Goal: Task Accomplishment & Management: Complete application form

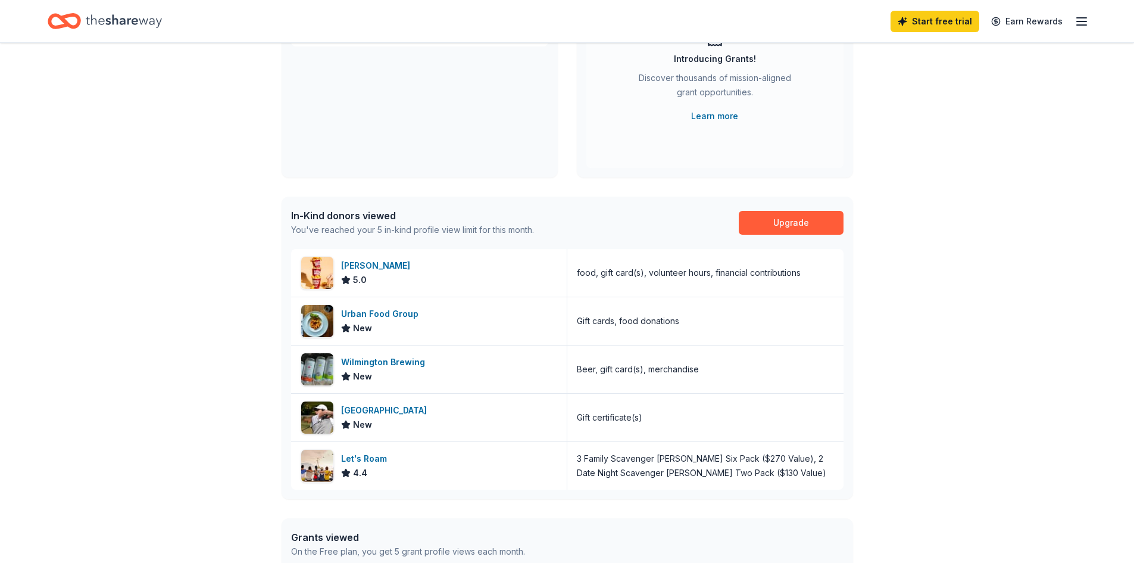
scroll to position [179, 0]
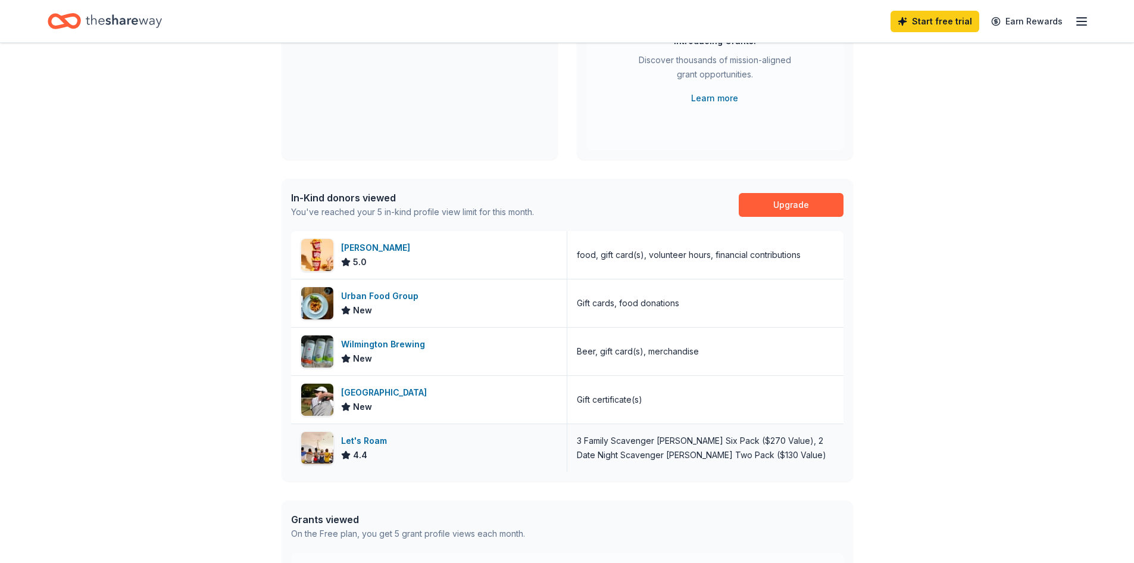
click at [351, 441] on div "Let's Roam" at bounding box center [366, 440] width 51 height 14
click at [356, 247] on div "Sheetz" at bounding box center [378, 247] width 74 height 14
click at [399, 390] on div "Beau Rivage Golf & Resort" at bounding box center [386, 392] width 90 height 14
click at [380, 342] on div "Wilmington Brewing" at bounding box center [385, 344] width 89 height 14
click at [404, 295] on div "Urban Food Group" at bounding box center [382, 296] width 82 height 14
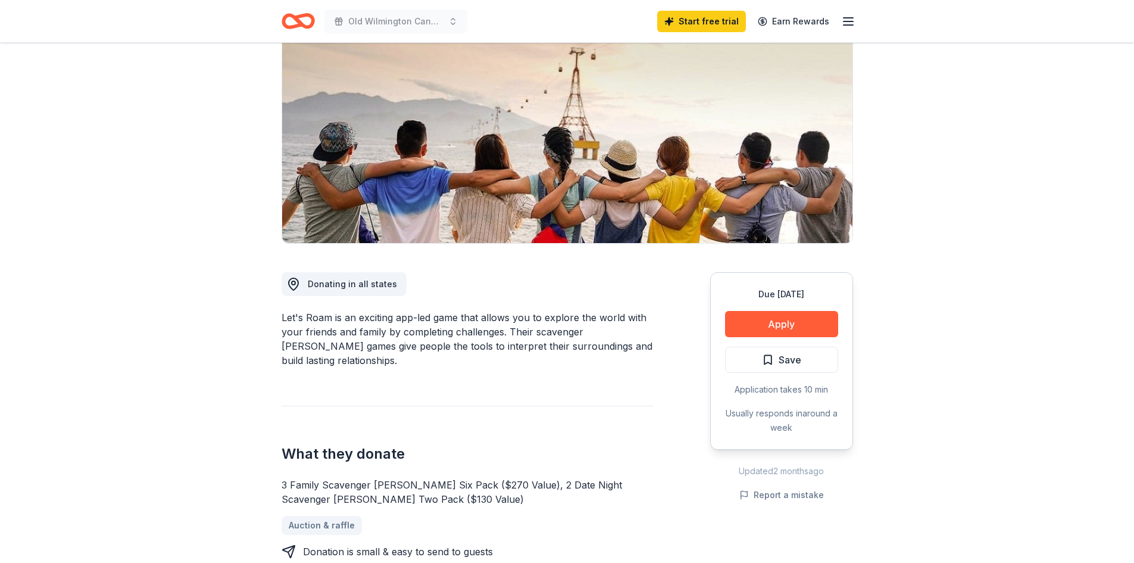
scroll to position [119, 0]
click at [788, 327] on button "Apply" at bounding box center [781, 323] width 113 height 26
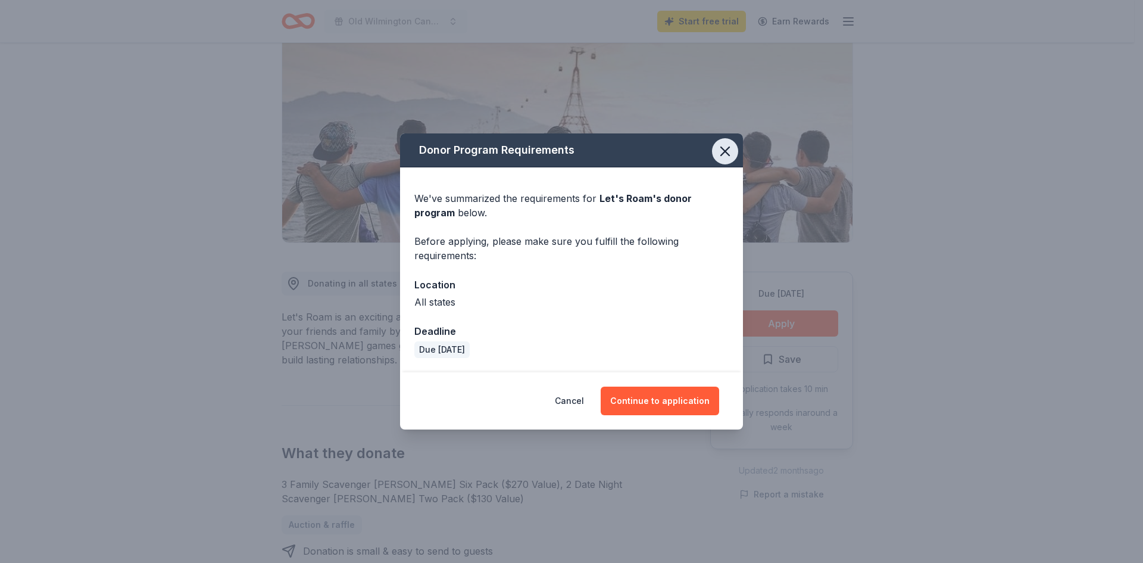
click at [720, 150] on icon "button" at bounding box center [725, 151] width 17 height 17
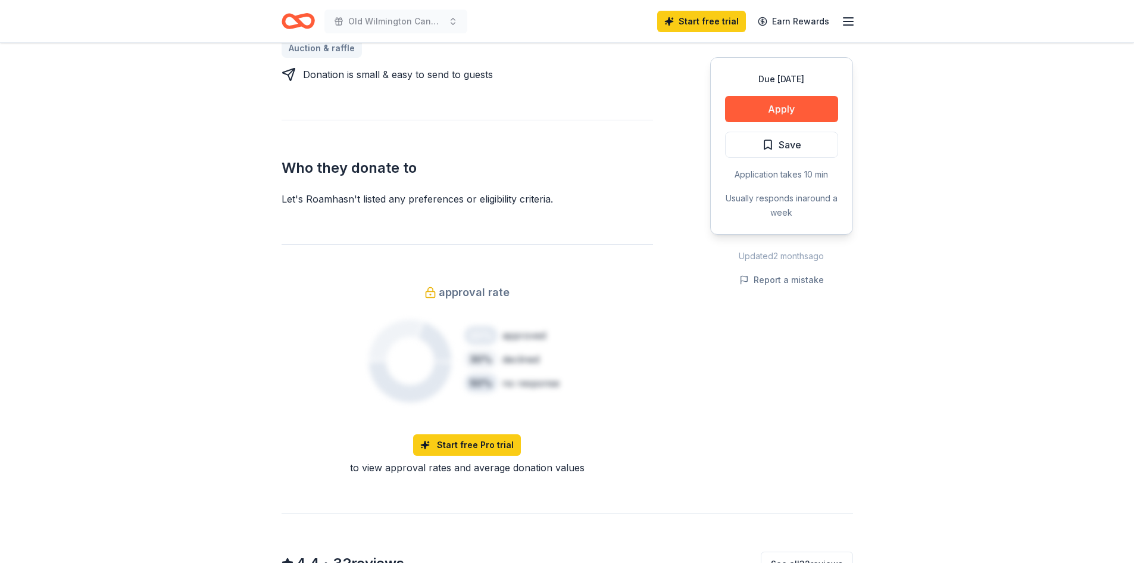
scroll to position [357, 0]
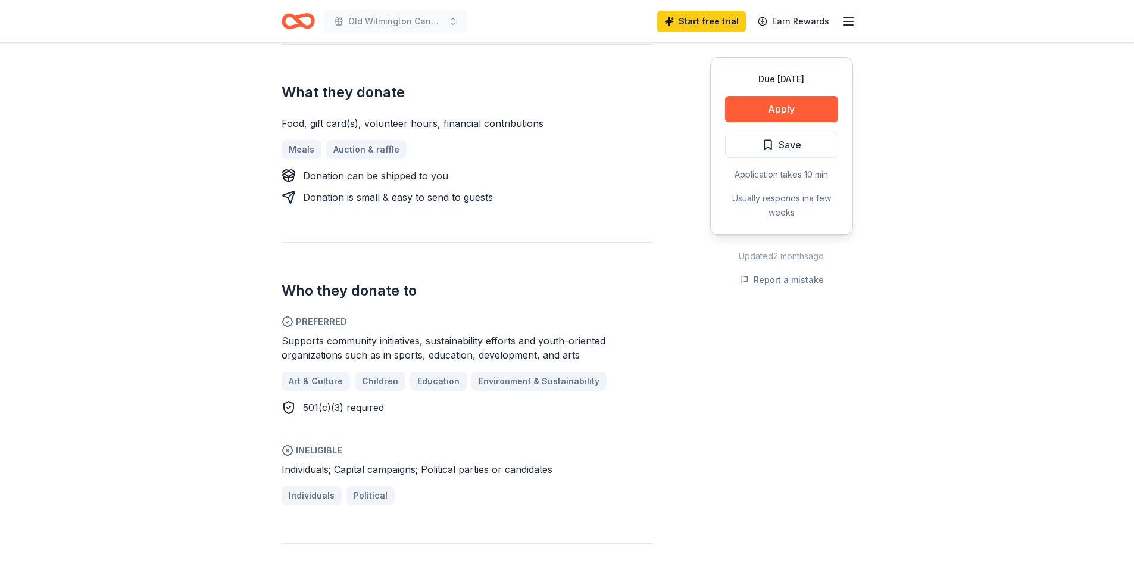
scroll to position [417, 0]
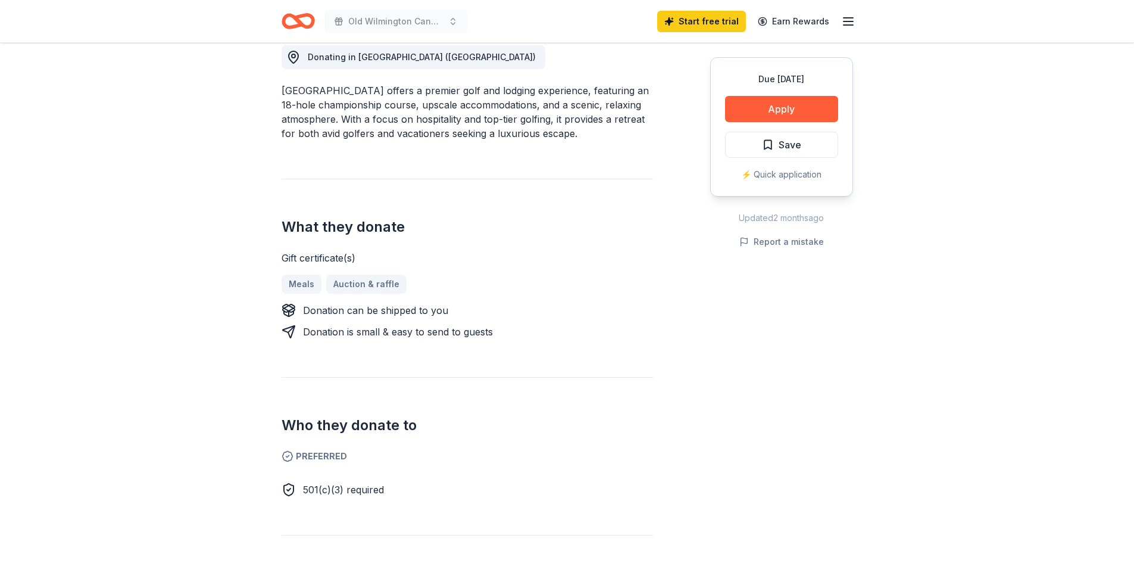
scroll to position [417, 0]
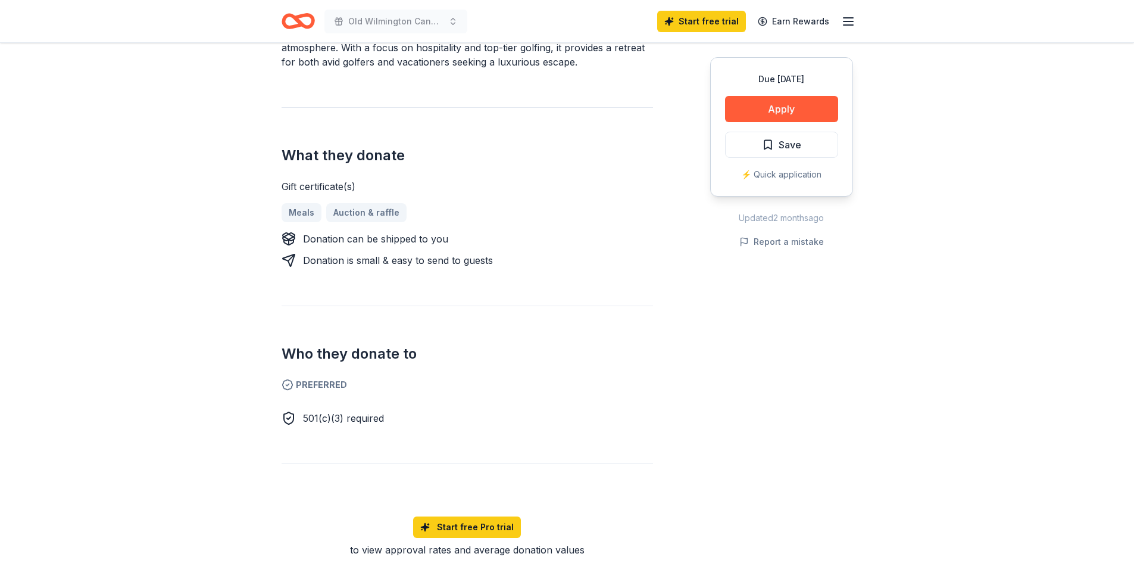
click at [314, 384] on span "Preferred" at bounding box center [467, 384] width 371 height 14
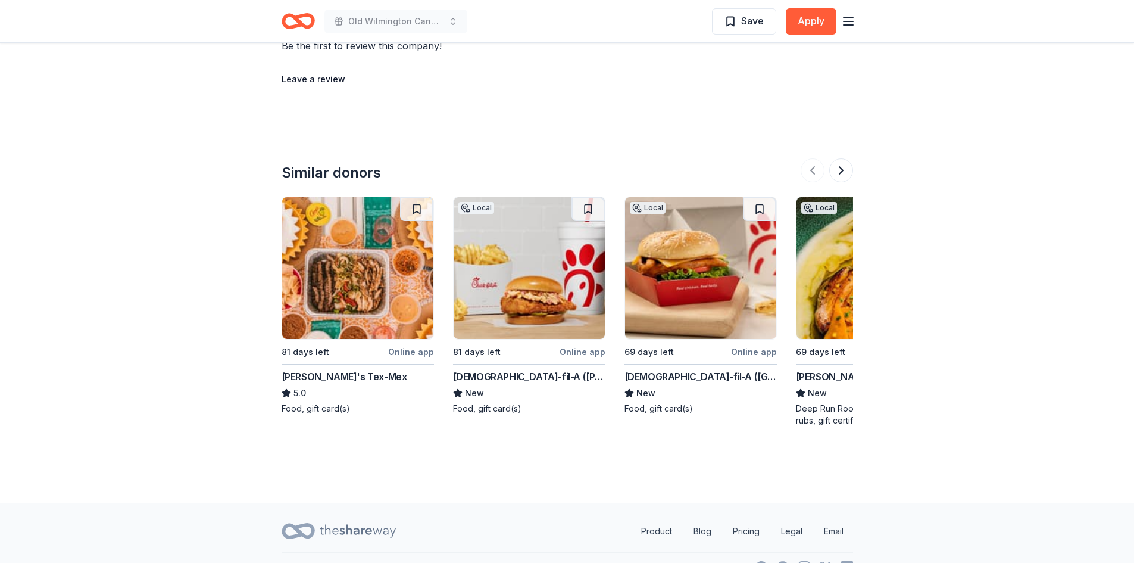
scroll to position [1070, 0]
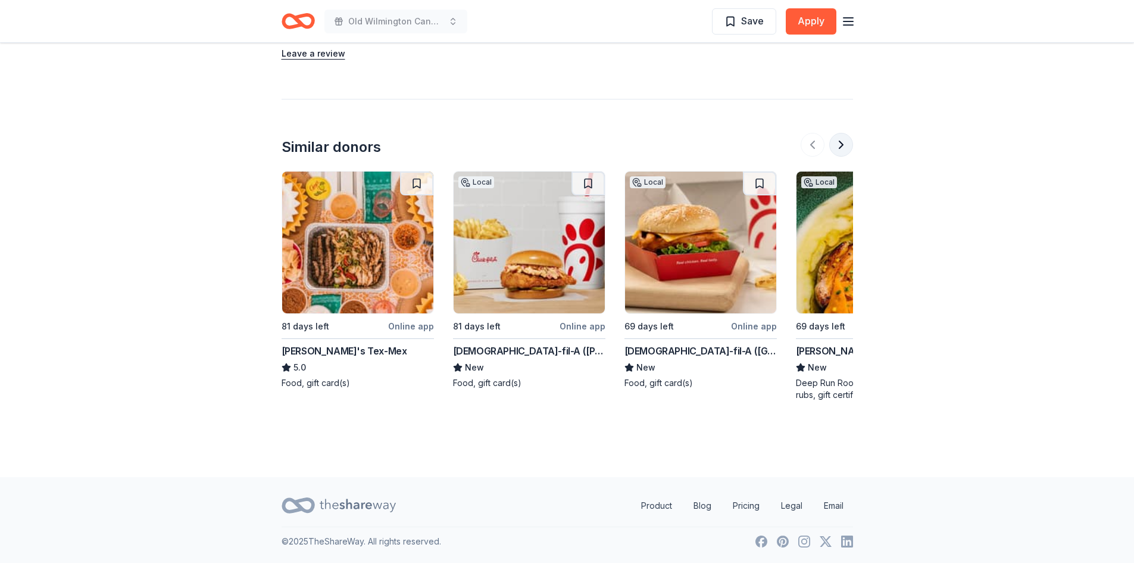
click at [839, 146] on button at bounding box center [841, 145] width 24 height 24
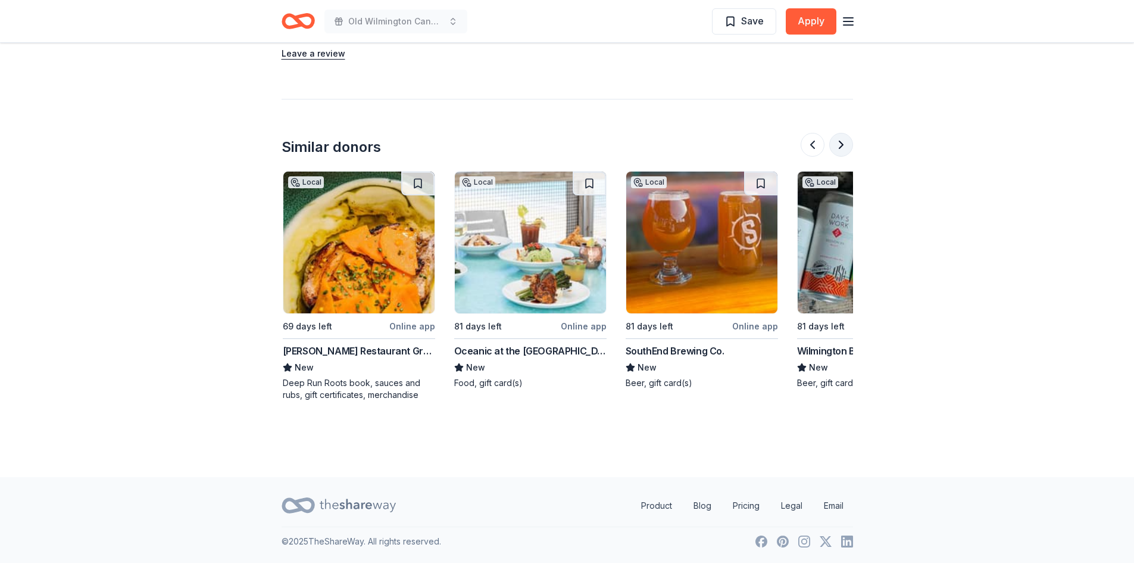
scroll to position [0, 514]
click at [839, 146] on button at bounding box center [841, 145] width 24 height 24
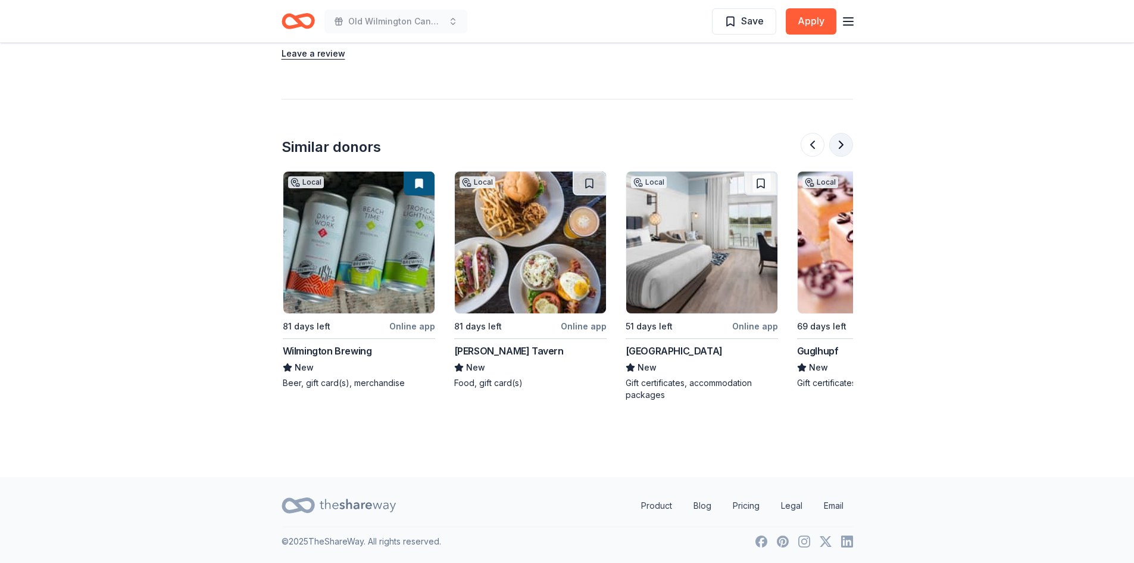
scroll to position [0, 1029]
click at [839, 146] on button at bounding box center [841, 145] width 24 height 24
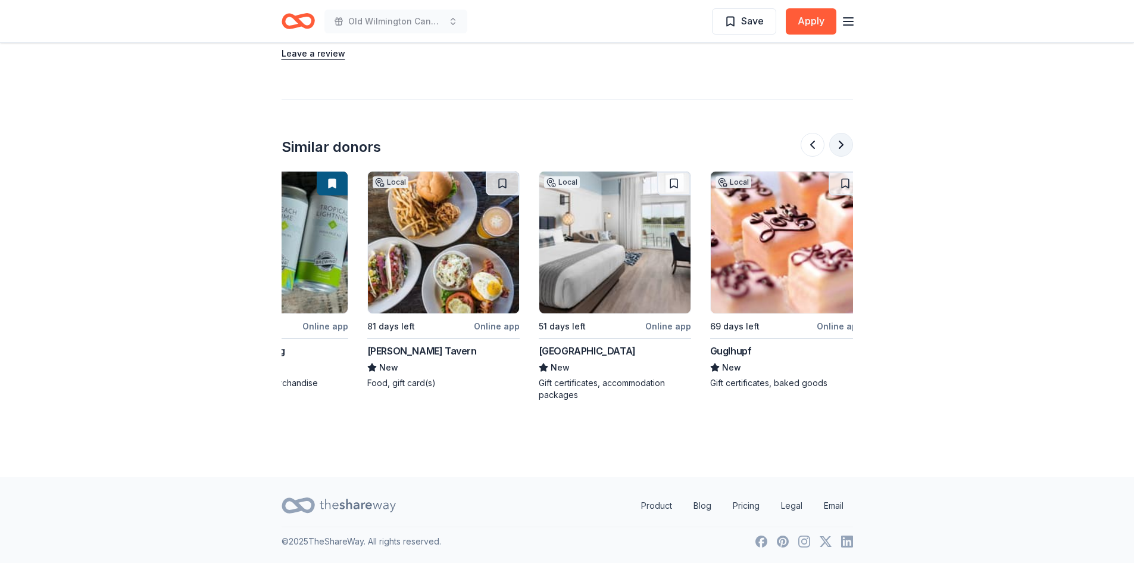
scroll to position [0, 1124]
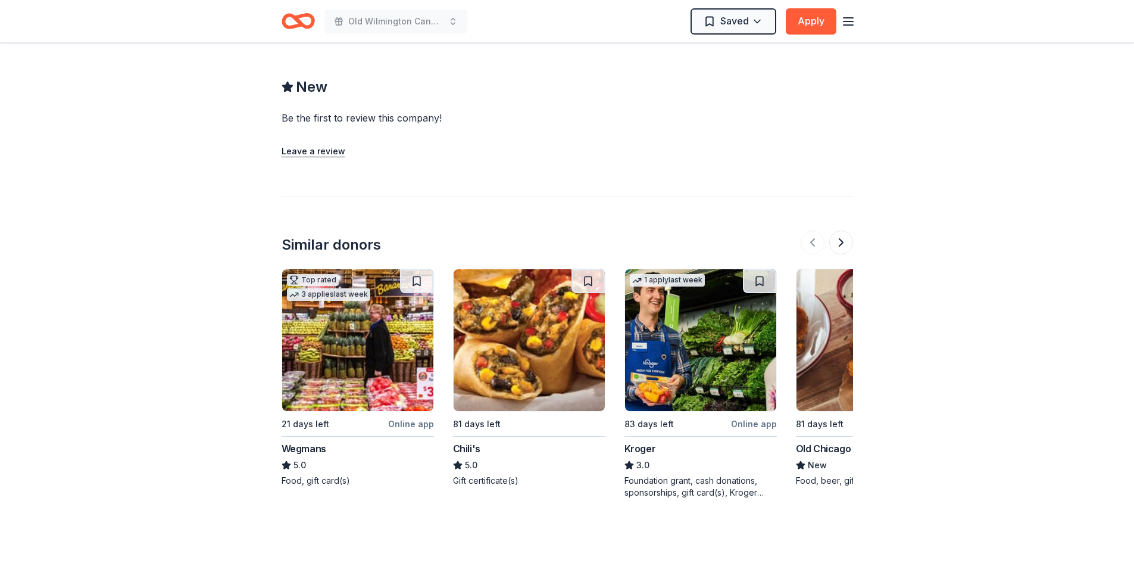
scroll to position [952, 0]
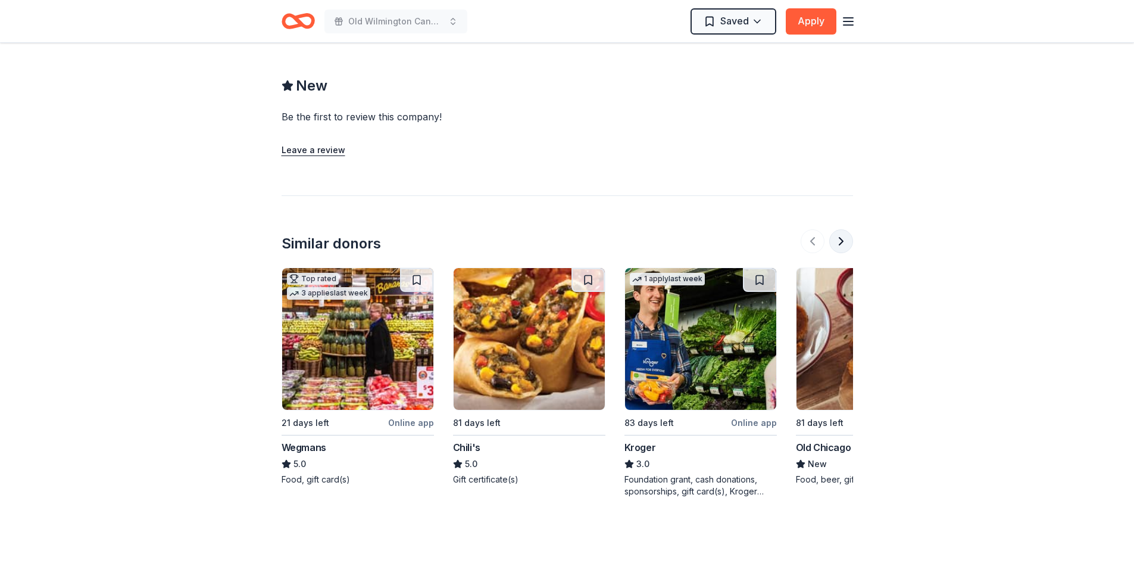
click at [841, 242] on button at bounding box center [841, 241] width 24 height 24
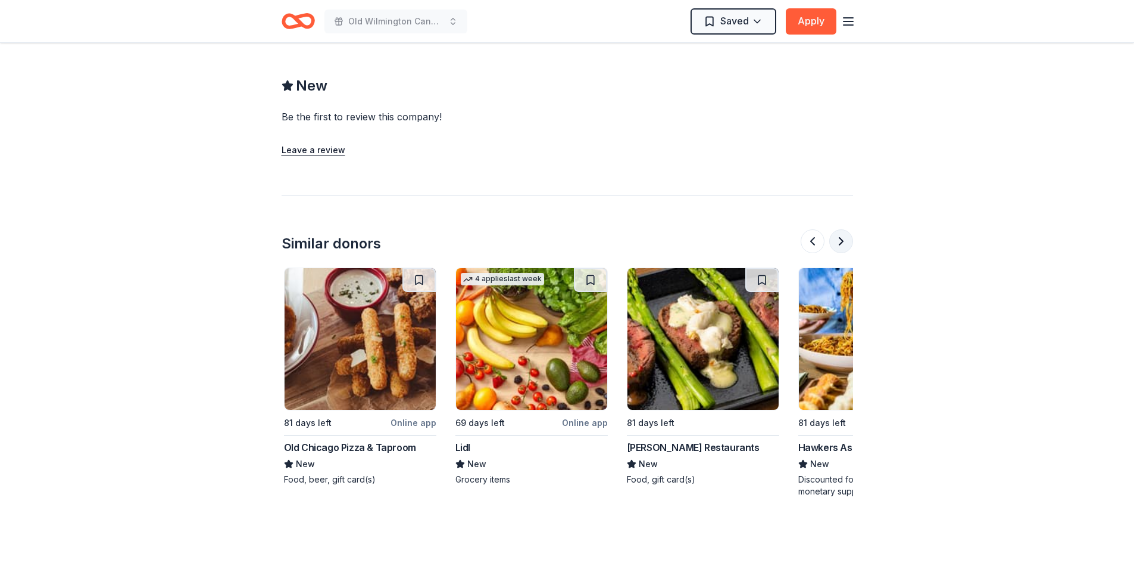
scroll to position [0, 514]
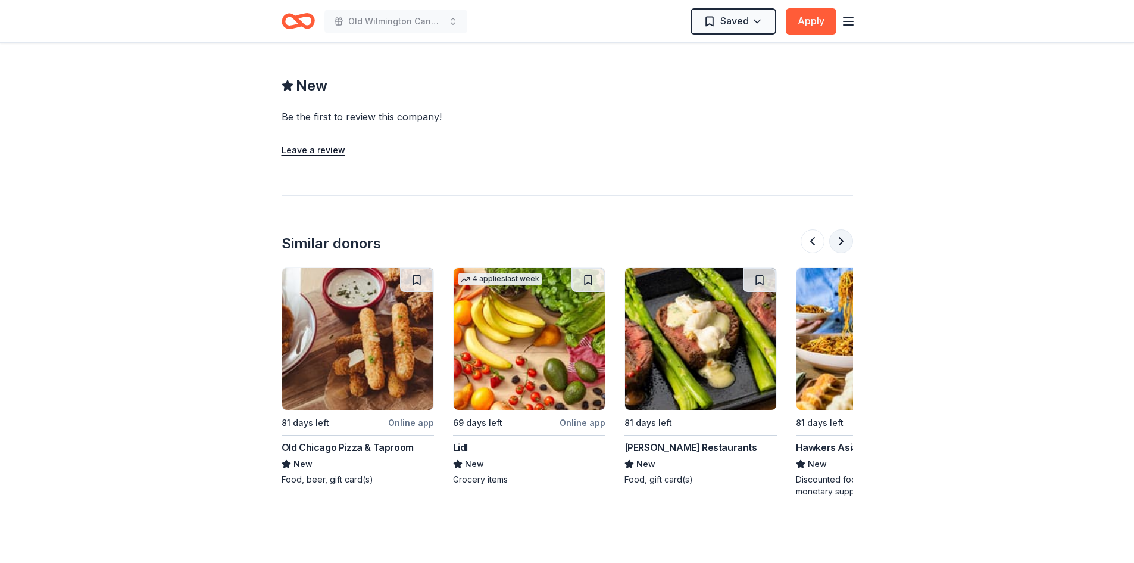
click at [841, 242] on button at bounding box center [841, 241] width 24 height 24
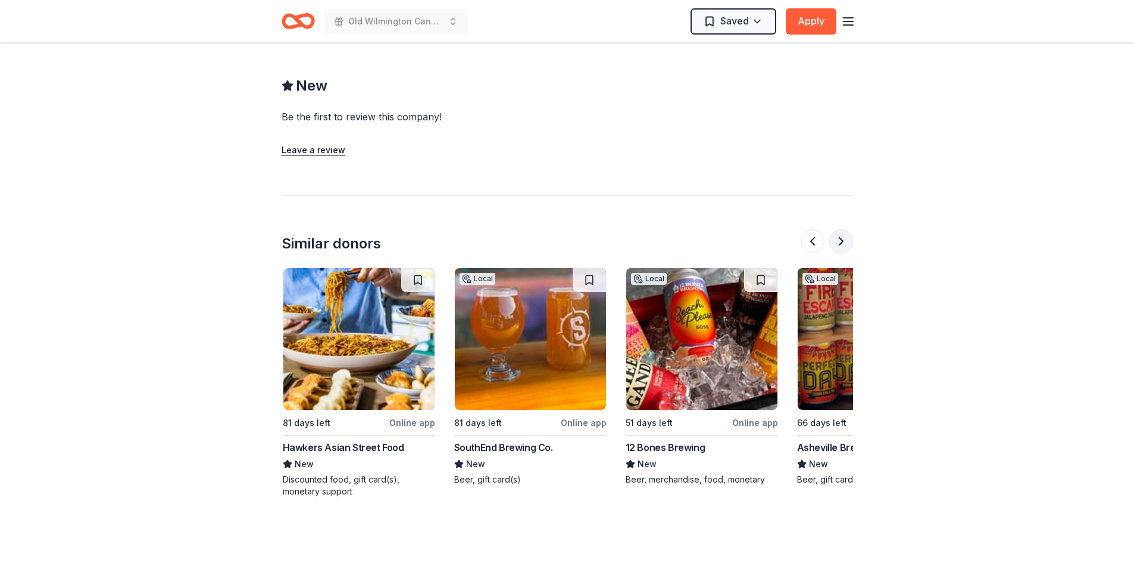
scroll to position [0, 1029]
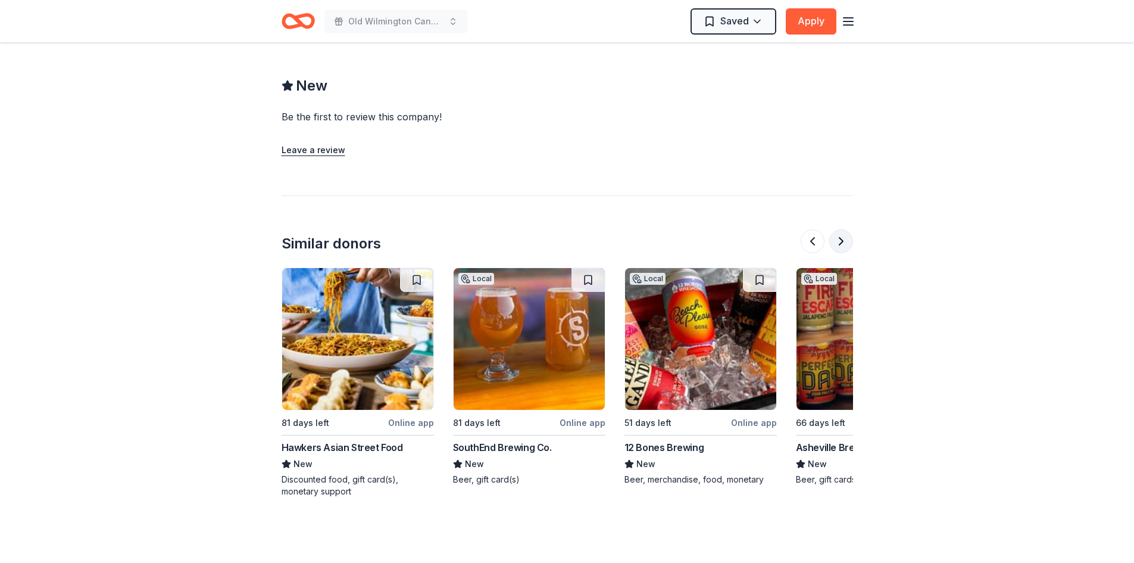
click at [841, 242] on button at bounding box center [841, 241] width 24 height 24
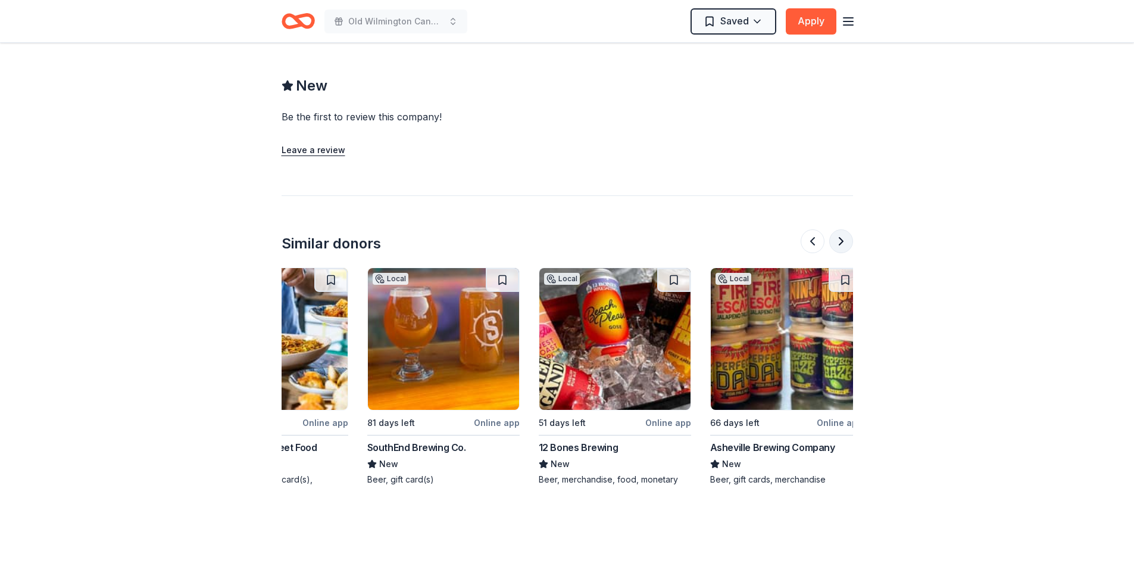
scroll to position [0, 1124]
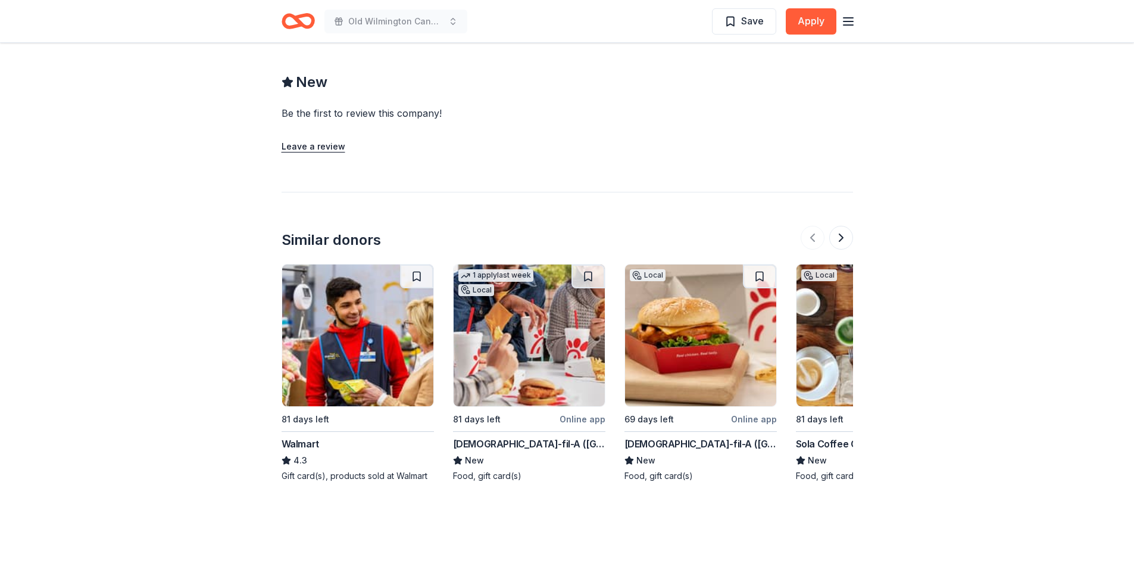
scroll to position [1012, 0]
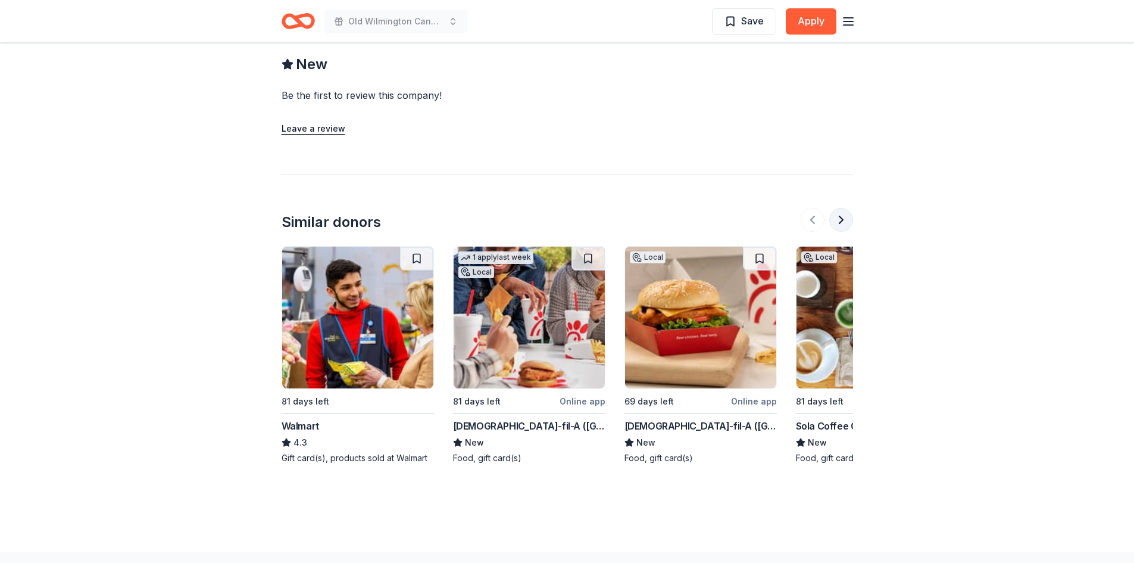
click at [836, 217] on button at bounding box center [841, 220] width 24 height 24
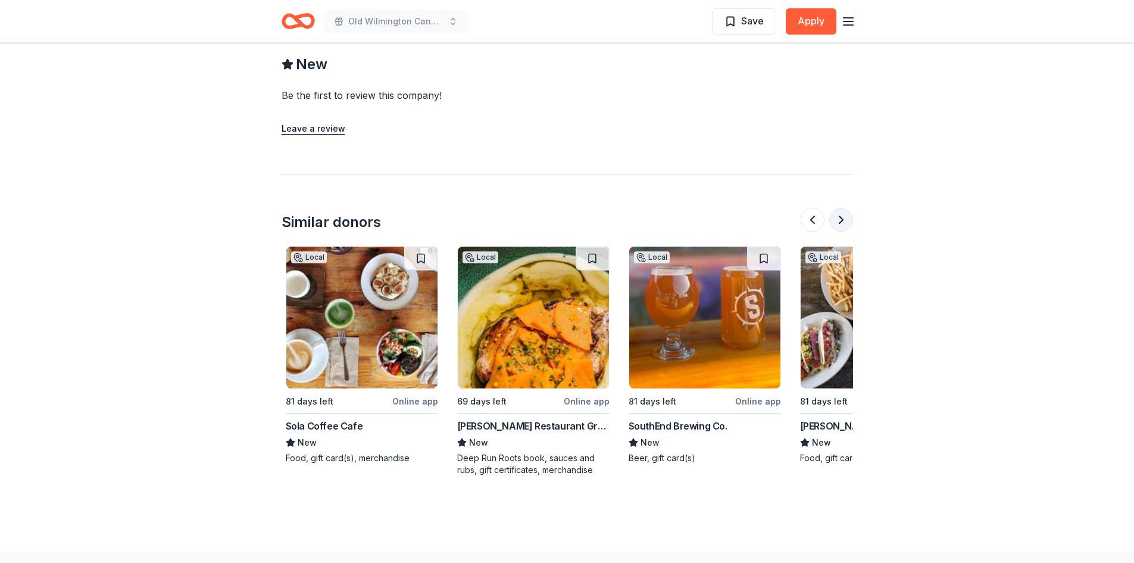
scroll to position [0, 514]
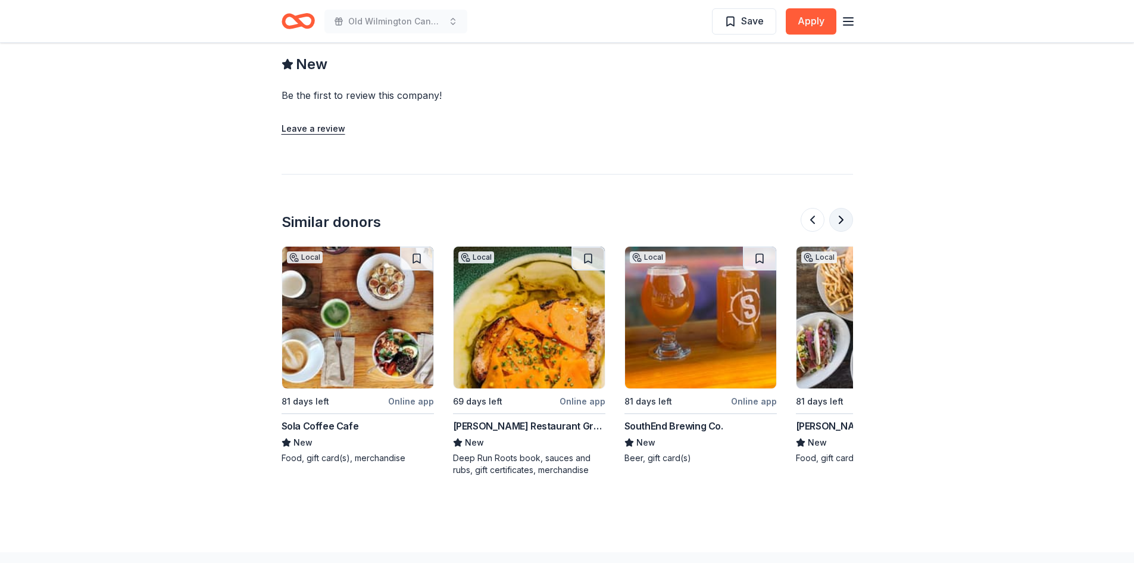
click at [836, 217] on button at bounding box center [841, 220] width 24 height 24
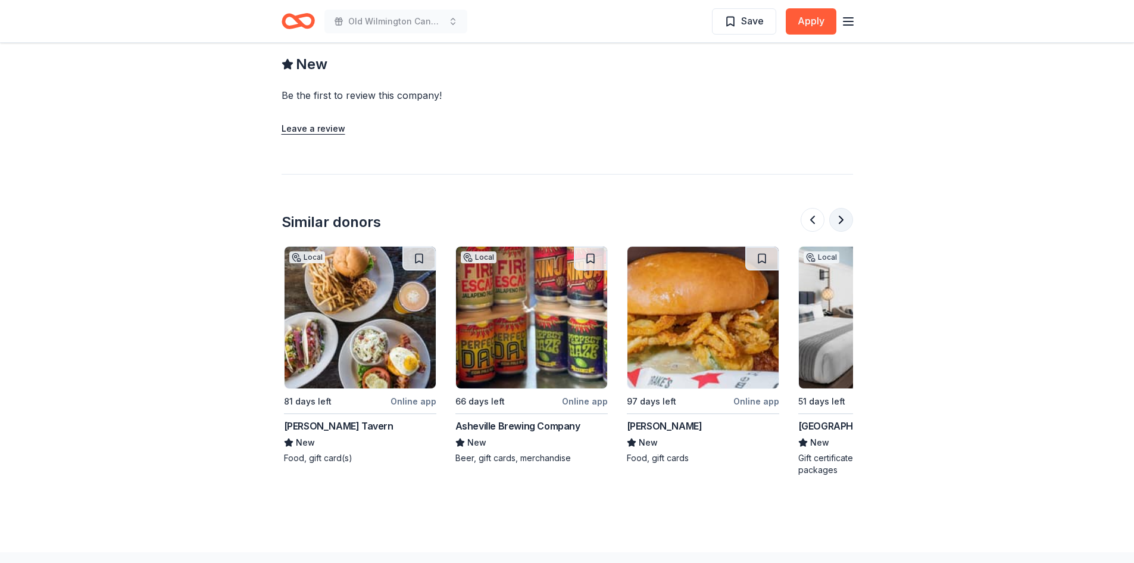
scroll to position [0, 1029]
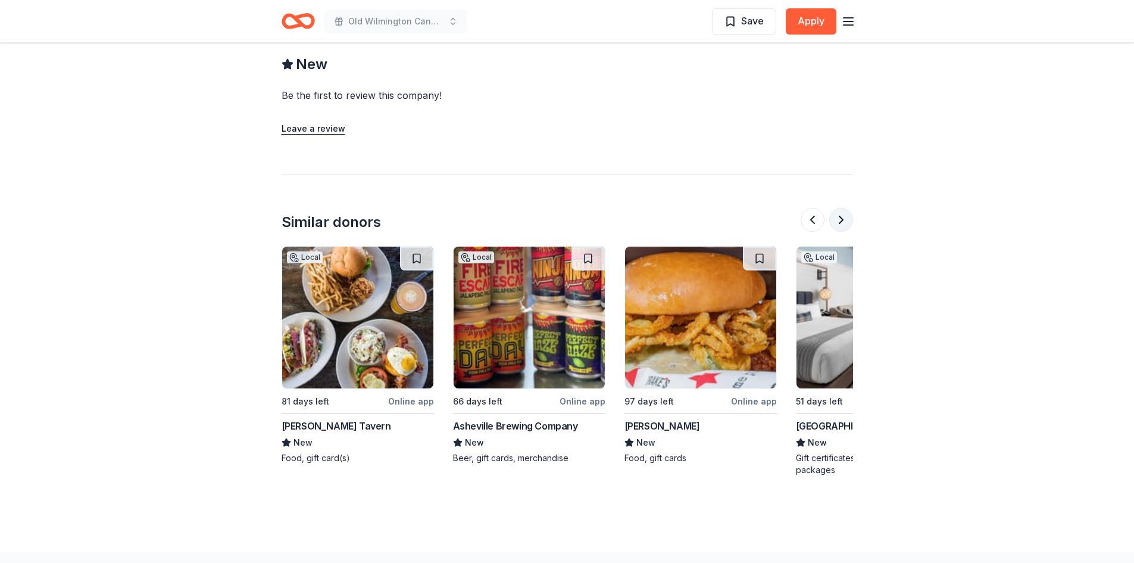
click at [836, 217] on button at bounding box center [841, 220] width 24 height 24
